Goal: Task Accomplishment & Management: Manage account settings

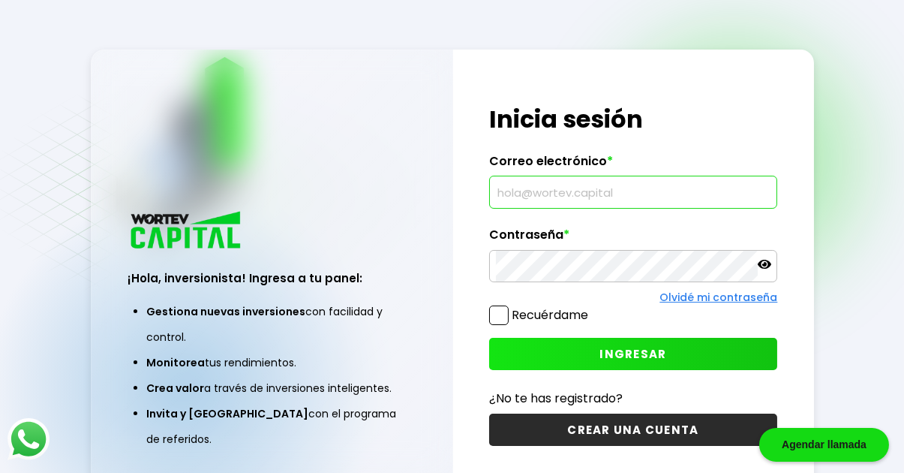
drag, startPoint x: 623, startPoint y: 194, endPoint x: 471, endPoint y: 190, distance: 152.4
click at [471, 190] on div "¡Hola, inversionista! Ingresa tus credenciales para iniciar sesión Inicia sesió…" at bounding box center [633, 276] width 361 height 452
drag, startPoint x: 615, startPoint y: 195, endPoint x: 500, endPoint y: 198, distance: 114.8
click at [500, 198] on input "text" at bounding box center [633, 192] width 275 height 32
type input "[EMAIL_ADDRESS][DOMAIN_NAME]"
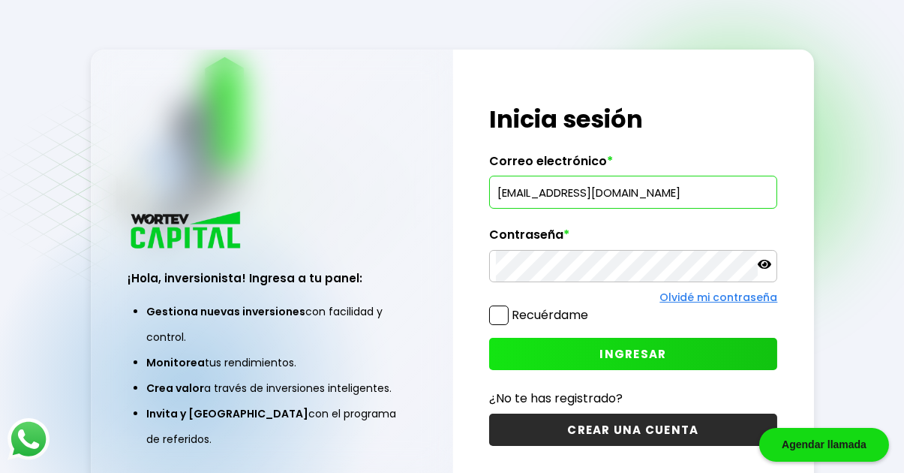
click at [763, 266] on icon at bounding box center [765, 264] width 14 height 14
click at [494, 284] on div "¡Hola, inversionista! Ingresa tus credenciales para iniciar sesión Inicia sesió…" at bounding box center [633, 276] width 361 height 452
click at [613, 350] on span "INGRESAR" at bounding box center [633, 354] width 67 height 16
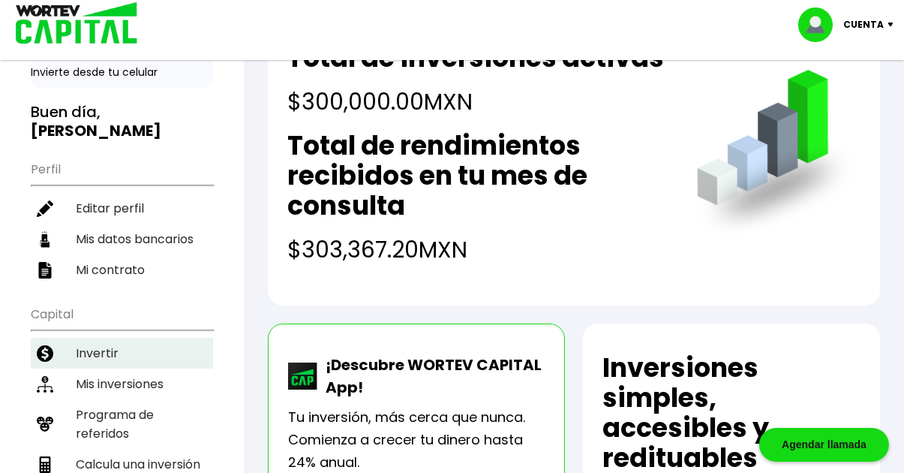
scroll to position [225, 0]
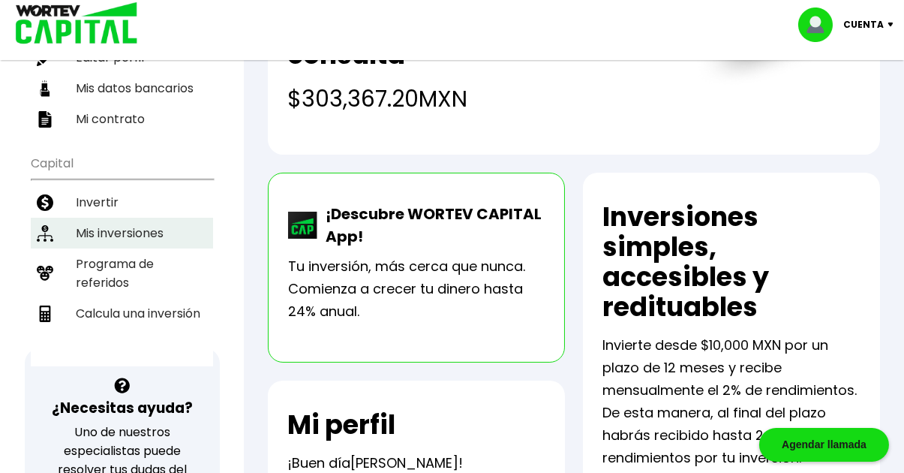
click at [114, 218] on li "Mis inversiones" at bounding box center [122, 233] width 182 height 31
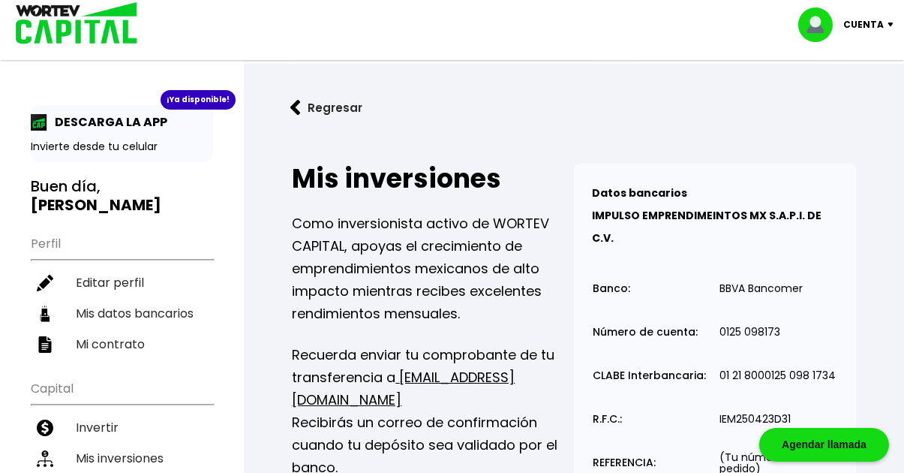
click at [891, 26] on div "Cuenta" at bounding box center [851, 25] width 106 height 35
click at [824, 104] on li "Cerrar sesión" at bounding box center [848, 100] width 120 height 31
